Goal: Information Seeking & Learning: Check status

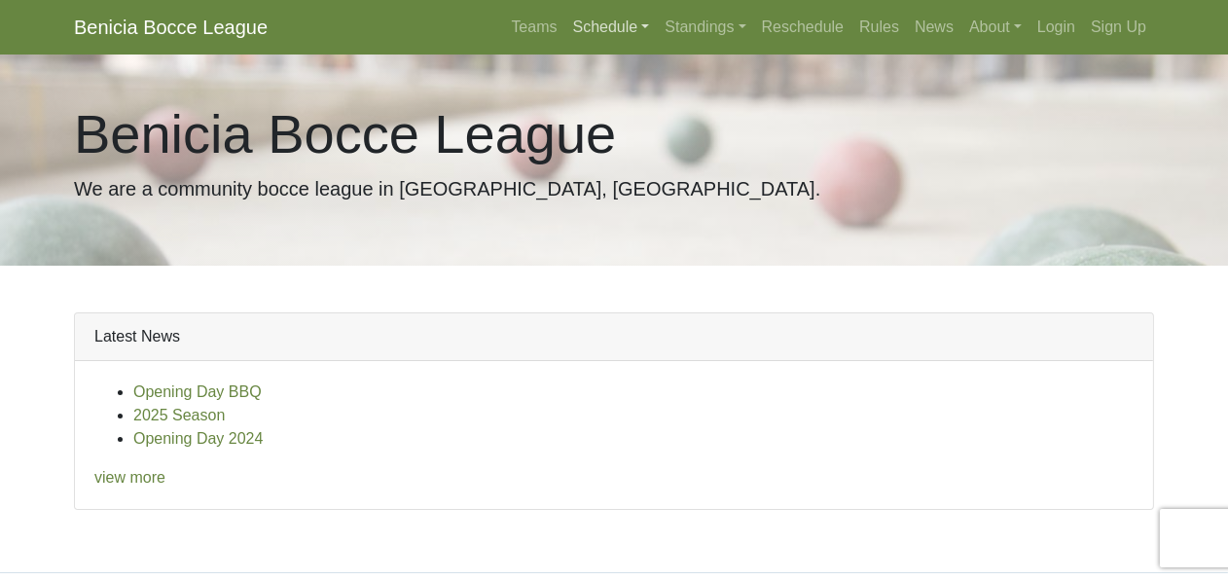
click at [658, 18] on link "Schedule" at bounding box center [611, 27] width 92 height 39
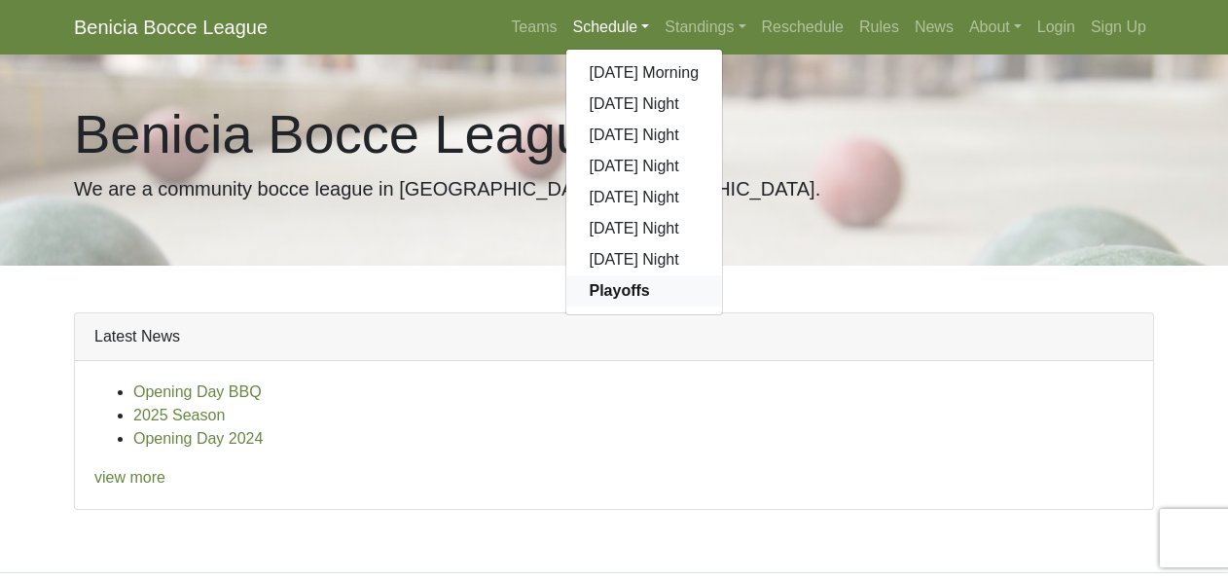
click at [650, 282] on strong "Playoffs" at bounding box center [620, 290] width 60 height 17
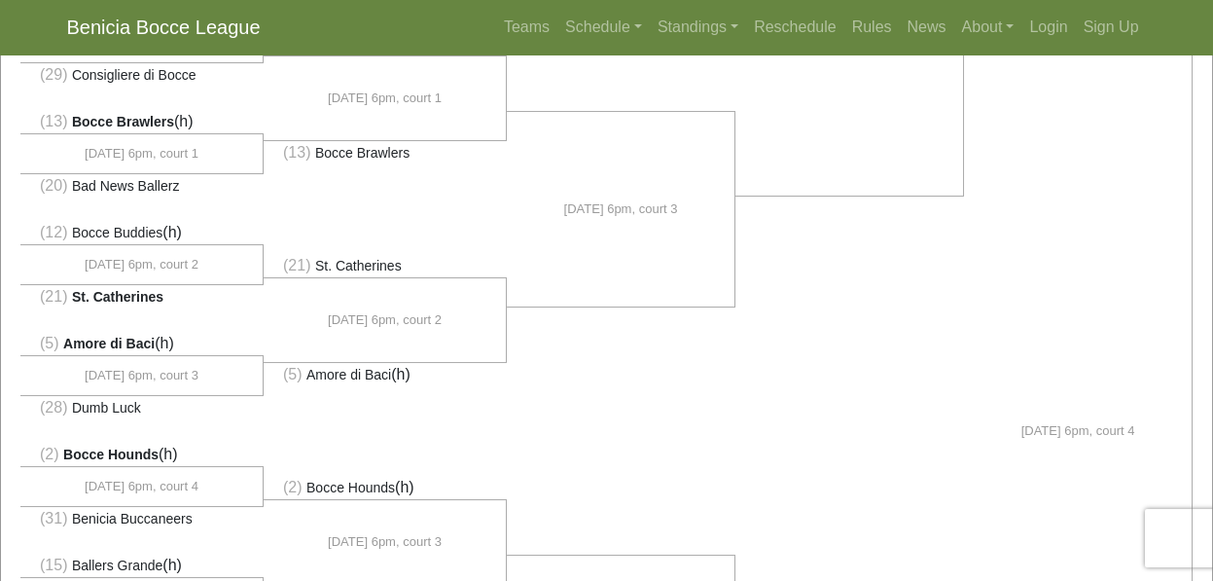
scroll to position [662, 0]
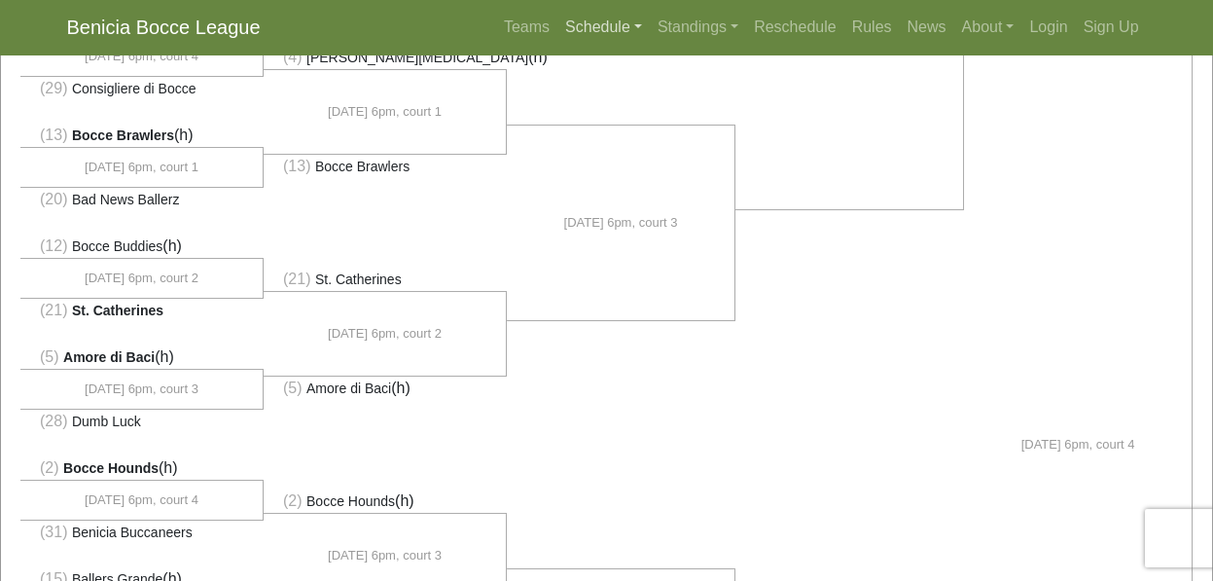
click at [650, 17] on link "Schedule" at bounding box center [604, 27] width 92 height 39
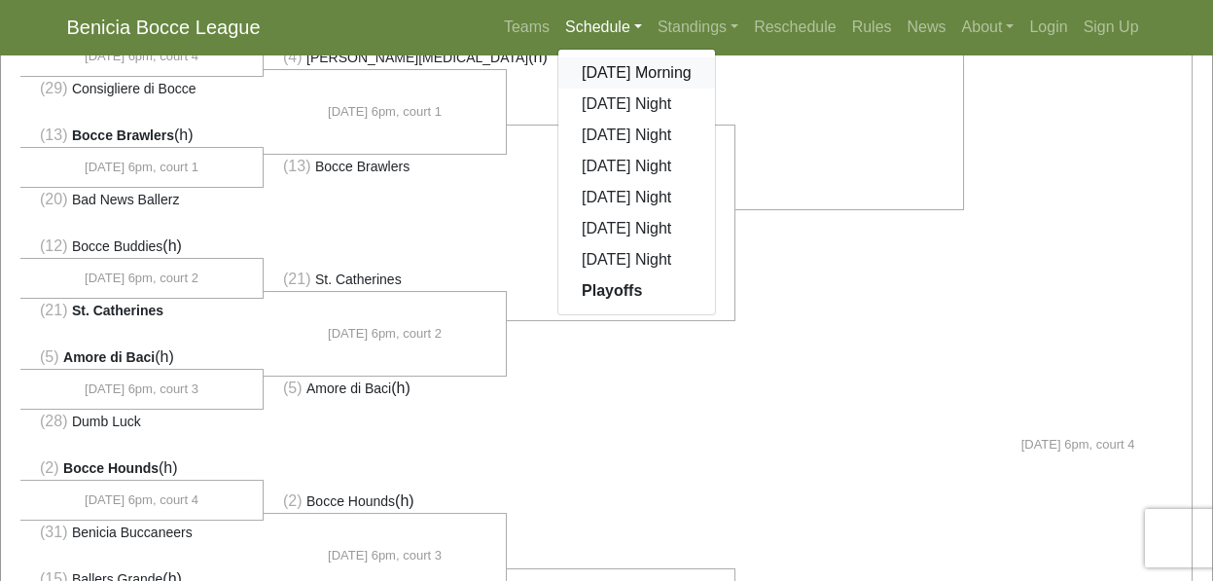
click at [715, 57] on link "[DATE] Morning" at bounding box center [637, 72] width 157 height 31
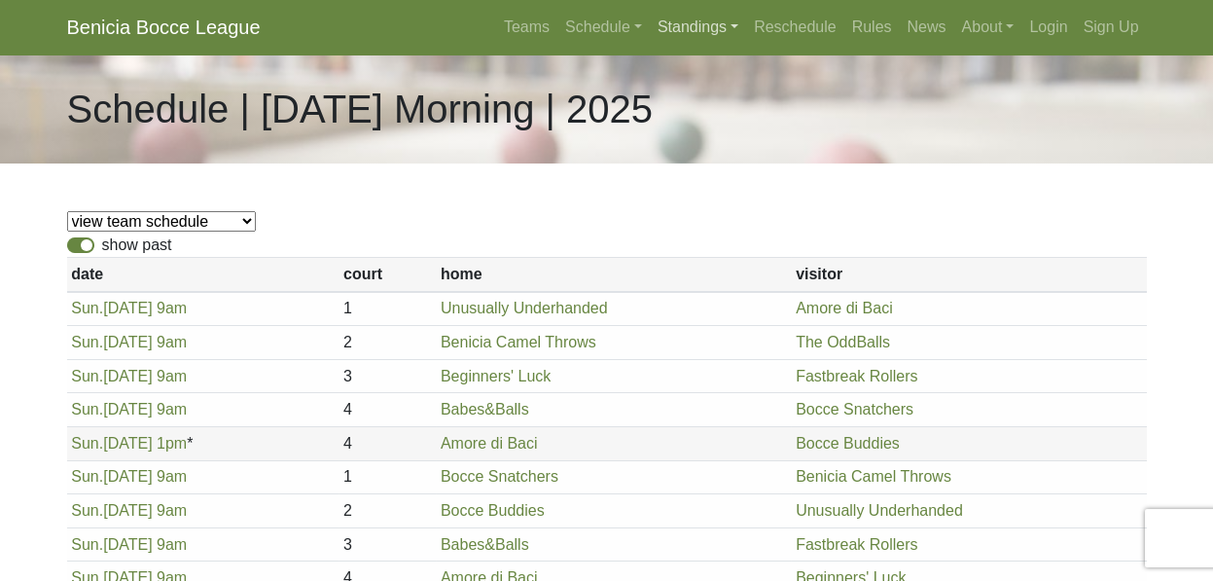
click at [746, 22] on link "Standings" at bounding box center [698, 27] width 96 height 39
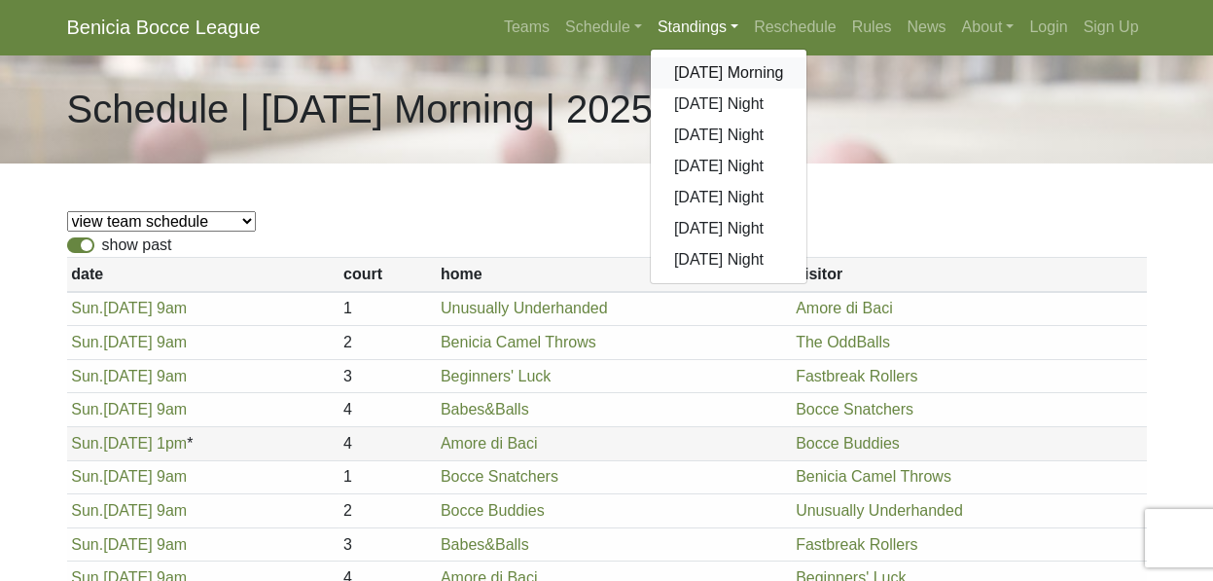
click at [808, 57] on link "[DATE] Morning" at bounding box center [729, 72] width 157 height 31
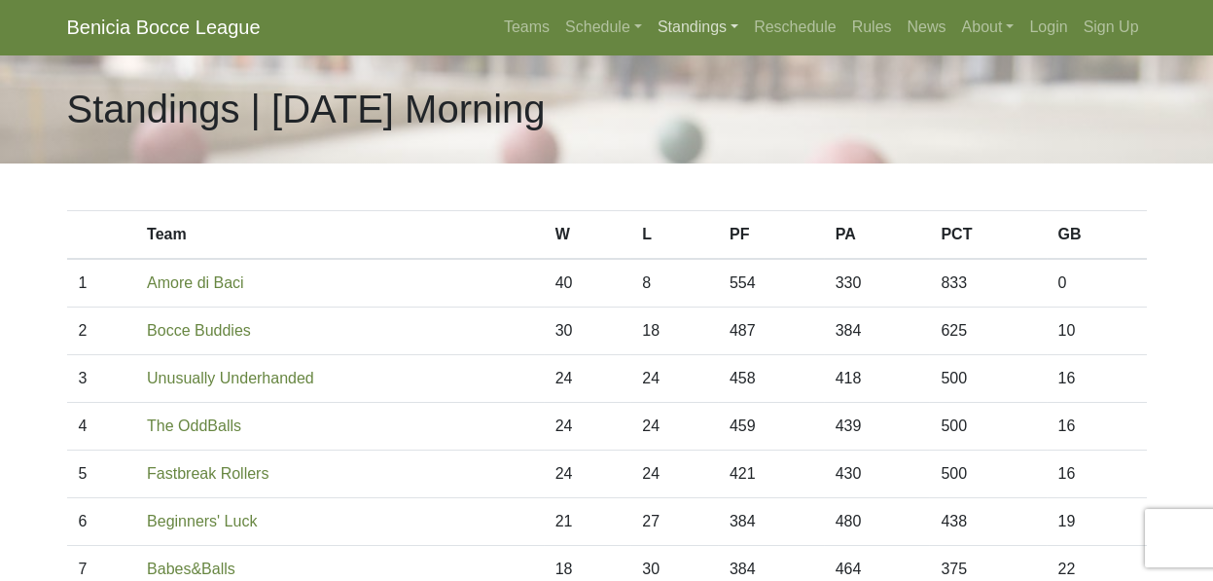
click at [746, 20] on link "Standings" at bounding box center [698, 27] width 96 height 39
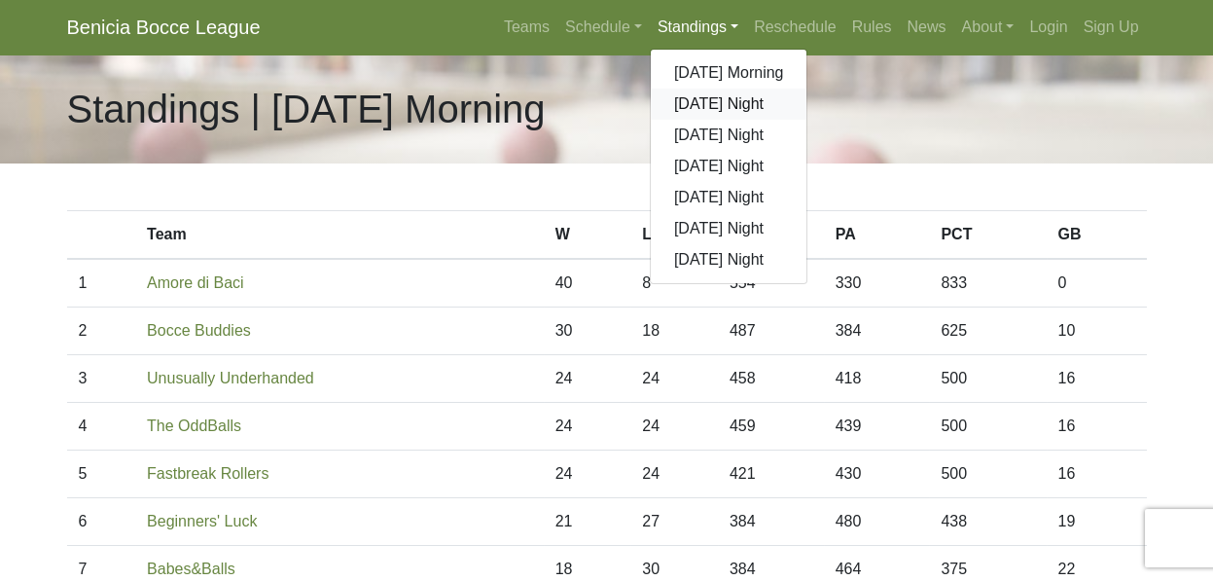
click at [808, 89] on link "[DATE] Night" at bounding box center [729, 104] width 157 height 31
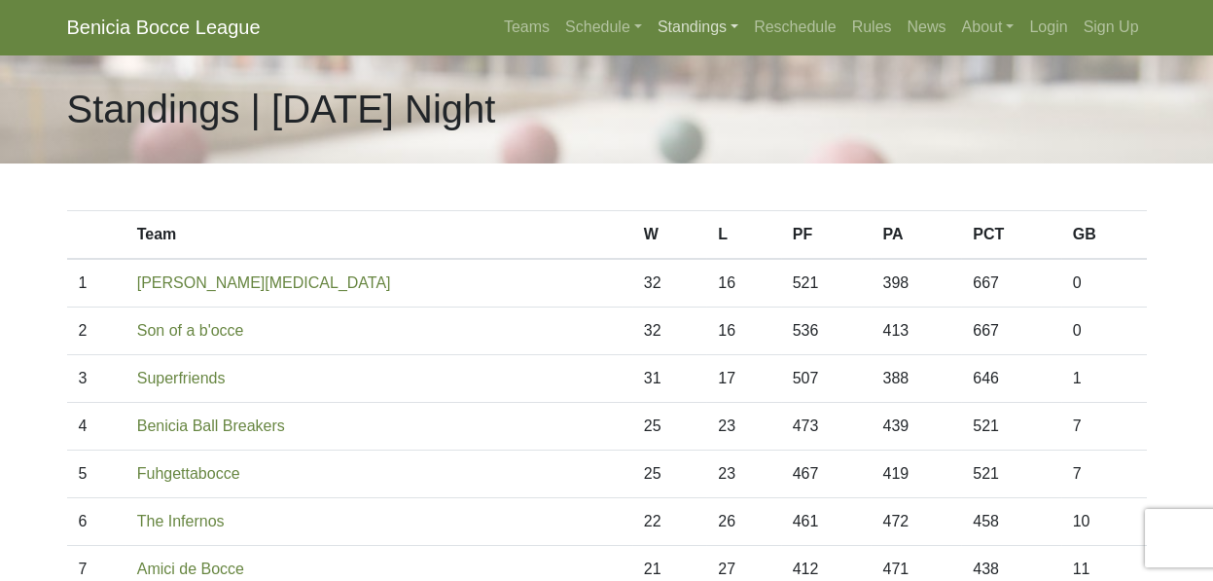
click at [746, 18] on link "Standings" at bounding box center [698, 27] width 96 height 39
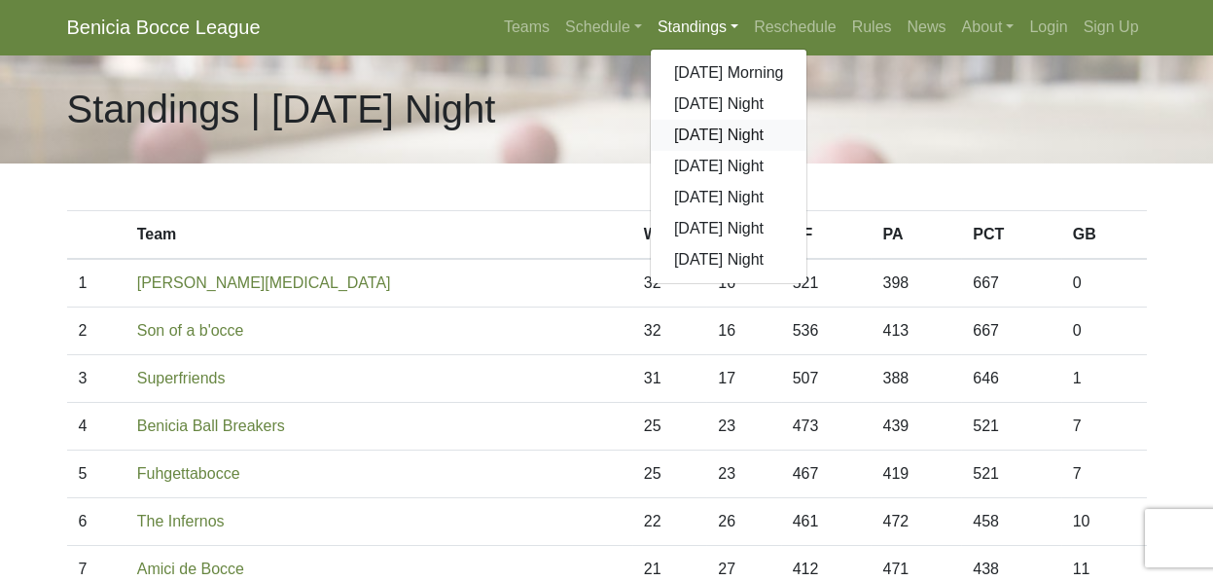
click at [808, 120] on link "[DATE] Night" at bounding box center [729, 135] width 157 height 31
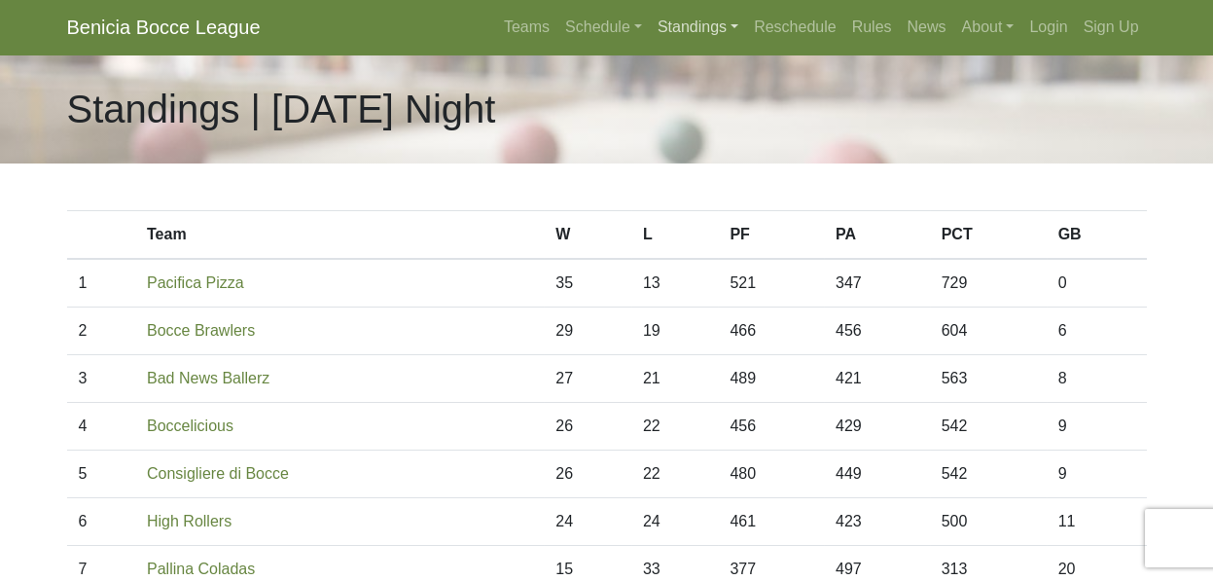
click at [746, 18] on link "Standings" at bounding box center [698, 27] width 96 height 39
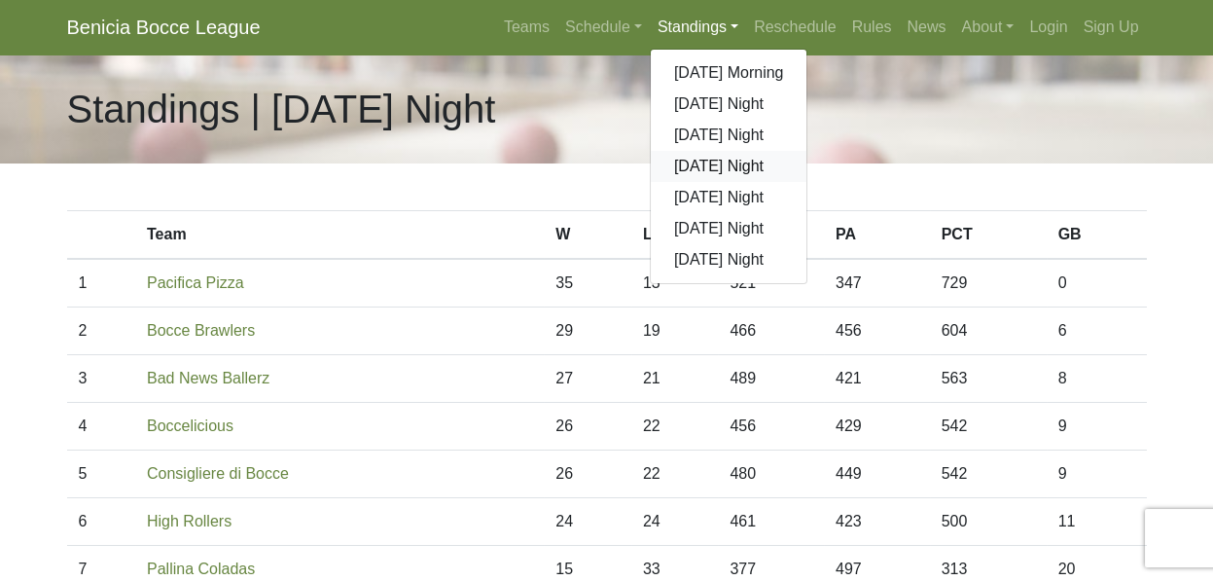
click at [808, 151] on link "[DATE] Night" at bounding box center [729, 166] width 157 height 31
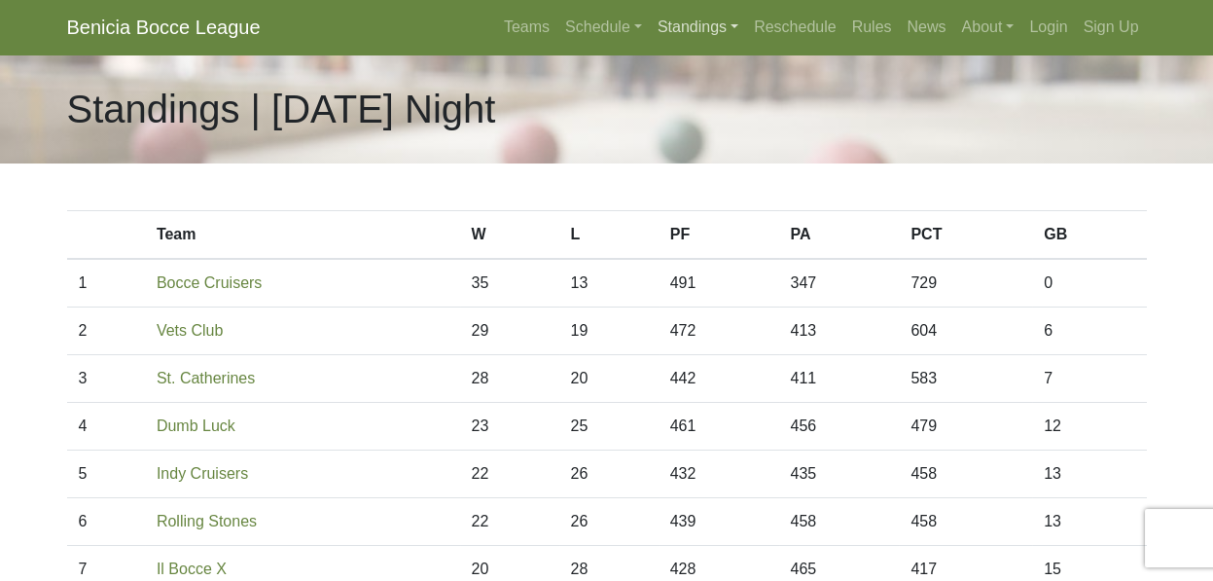
click at [746, 18] on link "Standings" at bounding box center [698, 27] width 96 height 39
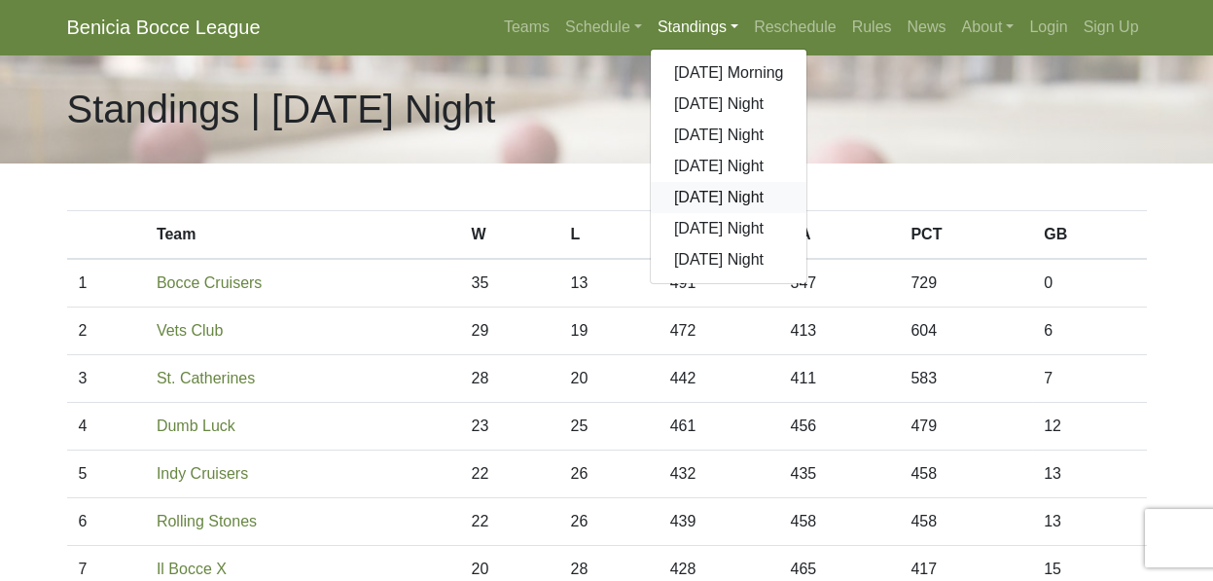
click at [808, 182] on link "[DATE] Night" at bounding box center [729, 197] width 157 height 31
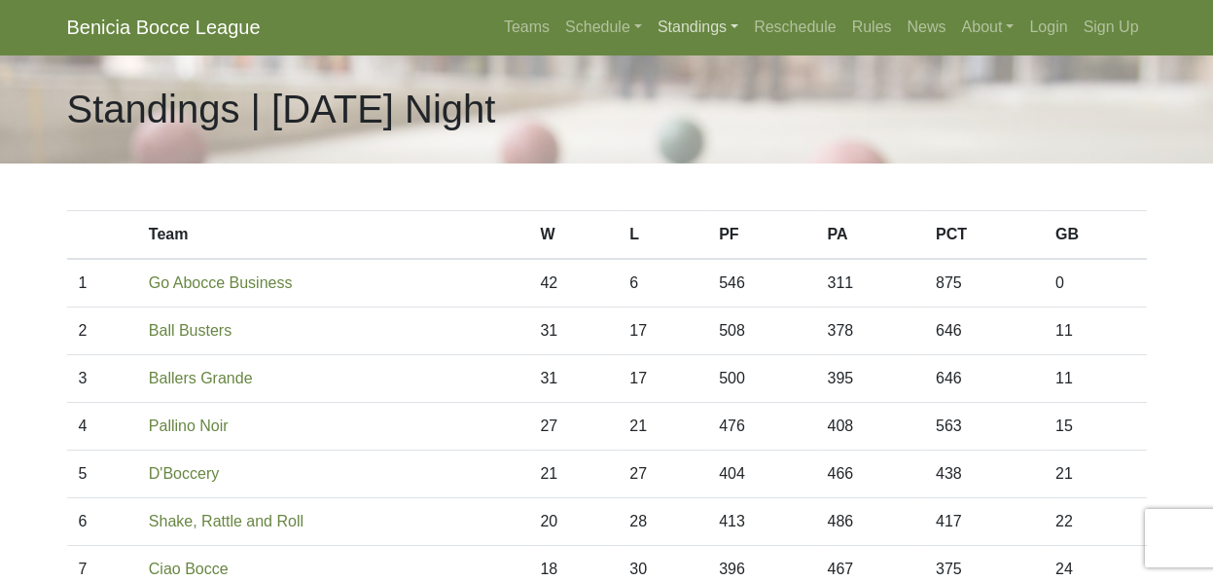
click at [746, 14] on link "Standings" at bounding box center [698, 27] width 96 height 39
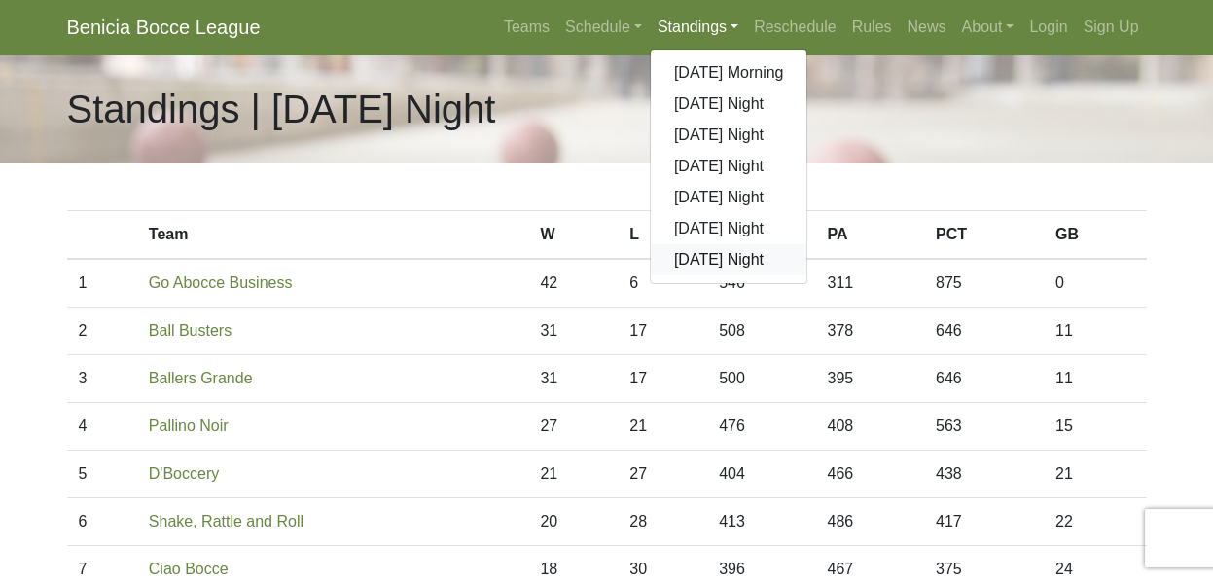
click at [808, 244] on link "[DATE] Night" at bounding box center [729, 259] width 157 height 31
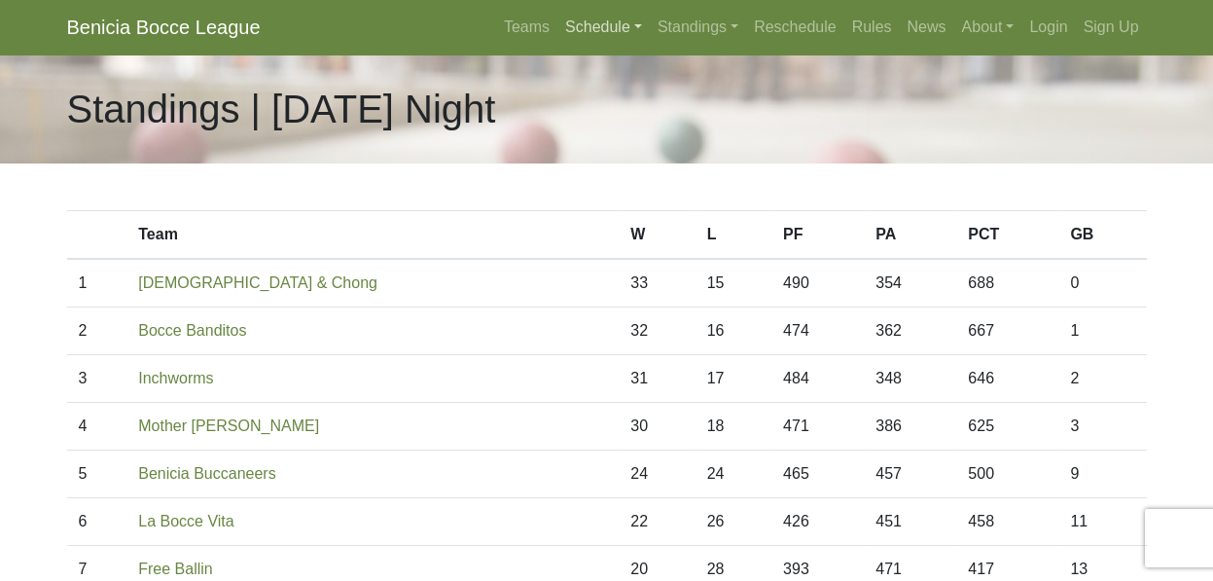
click at [650, 18] on link "Schedule" at bounding box center [604, 27] width 92 height 39
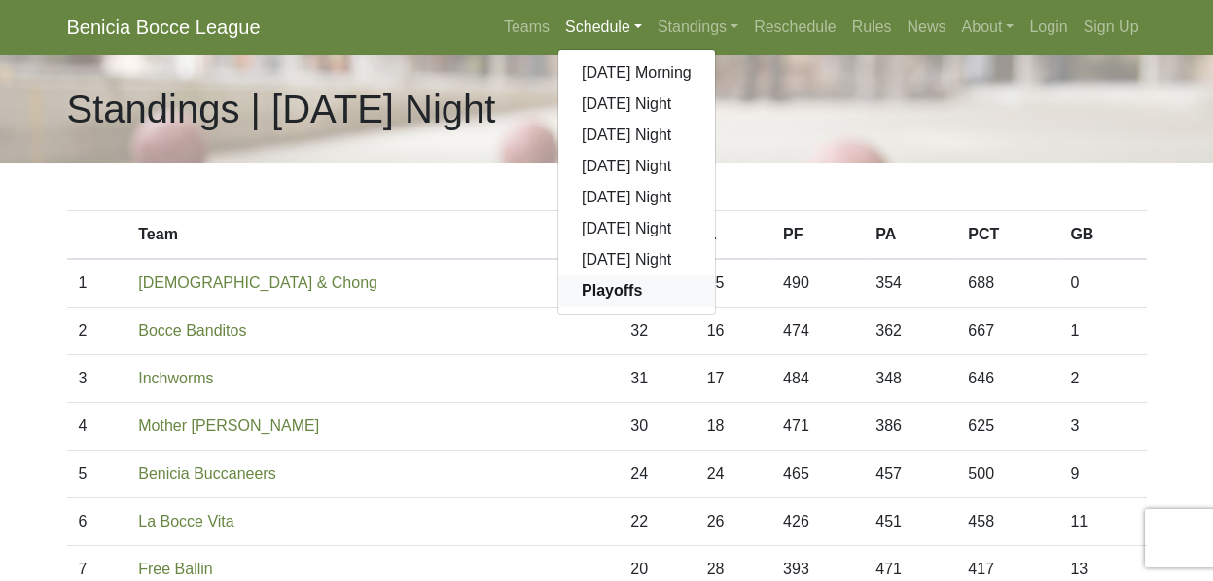
click at [642, 282] on strong "Playoffs" at bounding box center [612, 290] width 60 height 17
